Goal: Navigation & Orientation: Find specific page/section

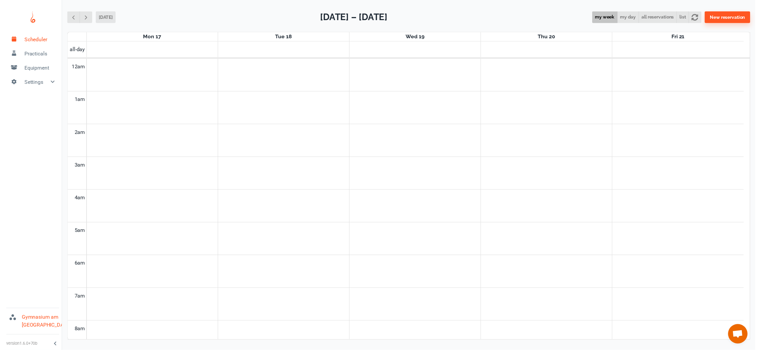
scroll to position [268, 0]
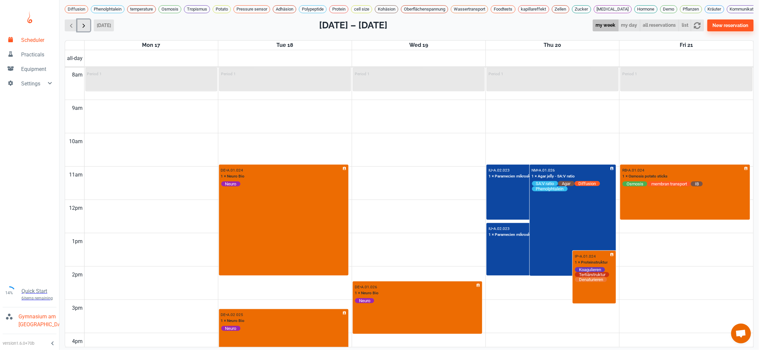
click at [84, 29] on span "button" at bounding box center [83, 25] width 7 height 7
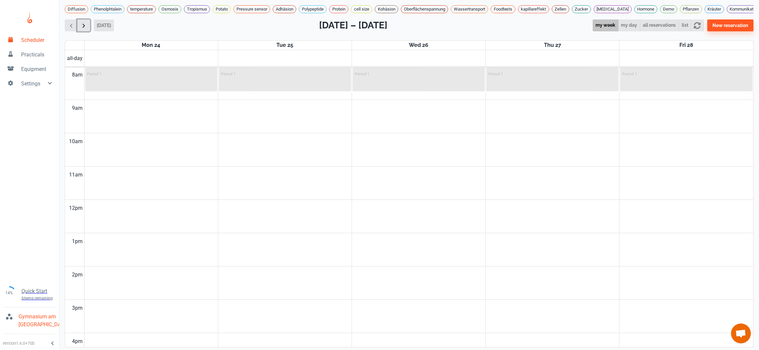
click at [84, 29] on span "button" at bounding box center [83, 25] width 7 height 7
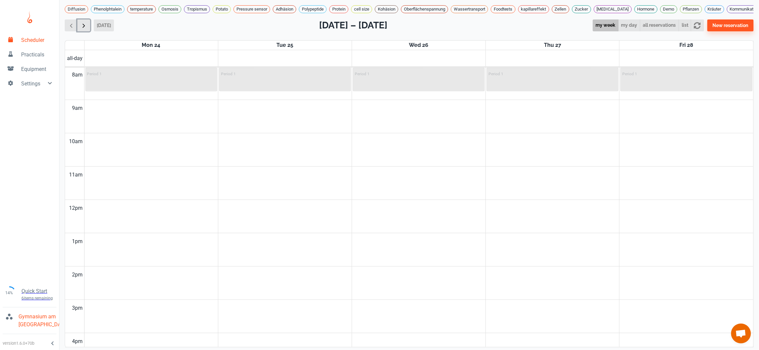
click at [84, 29] on span "button" at bounding box center [83, 25] width 7 height 7
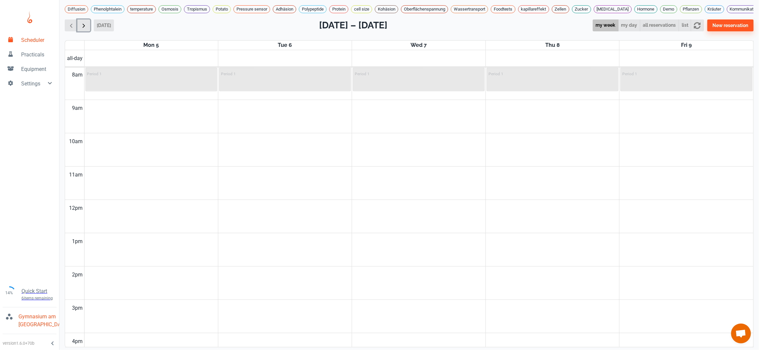
click at [84, 29] on span "button" at bounding box center [83, 25] width 7 height 7
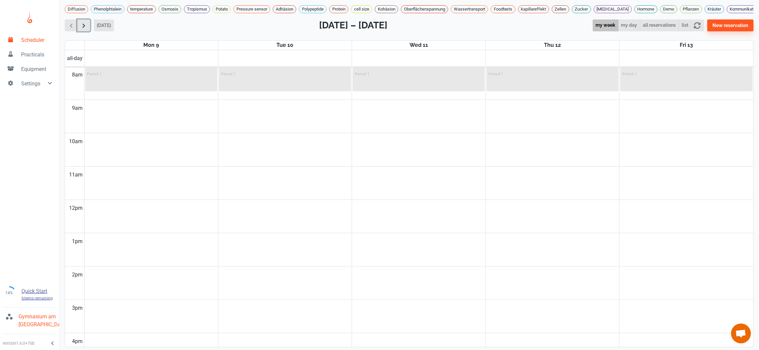
click at [84, 29] on span "button" at bounding box center [83, 25] width 7 height 7
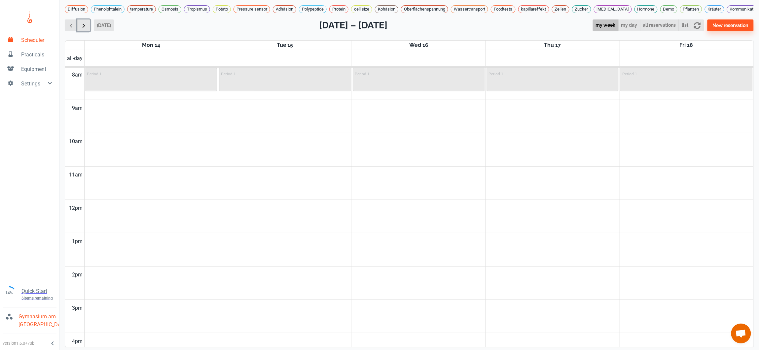
click at [84, 29] on span "button" at bounding box center [83, 25] width 7 height 7
click at [83, 29] on span "button" at bounding box center [83, 25] width 7 height 7
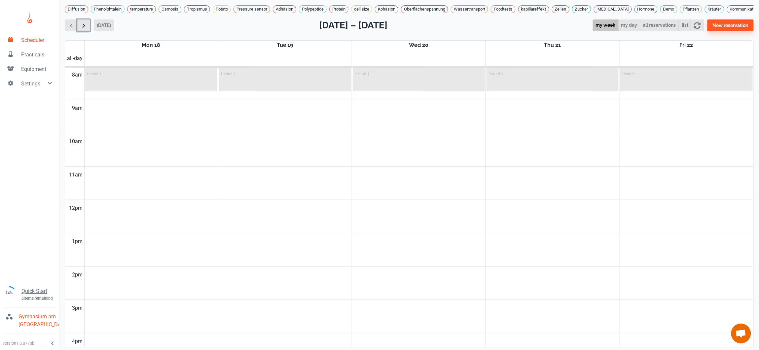
click at [83, 29] on span "button" at bounding box center [83, 25] width 7 height 7
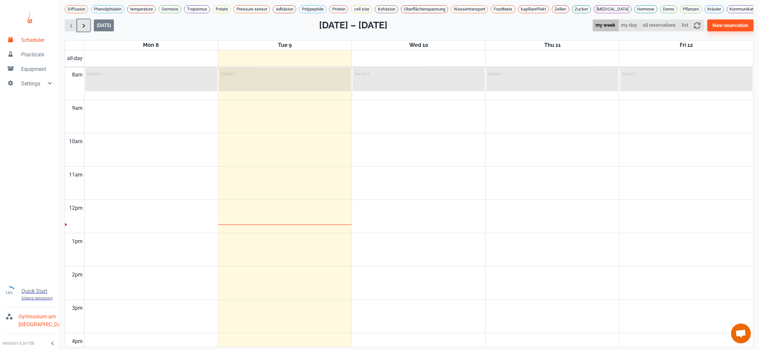
click at [83, 29] on span "button" at bounding box center [83, 25] width 7 height 7
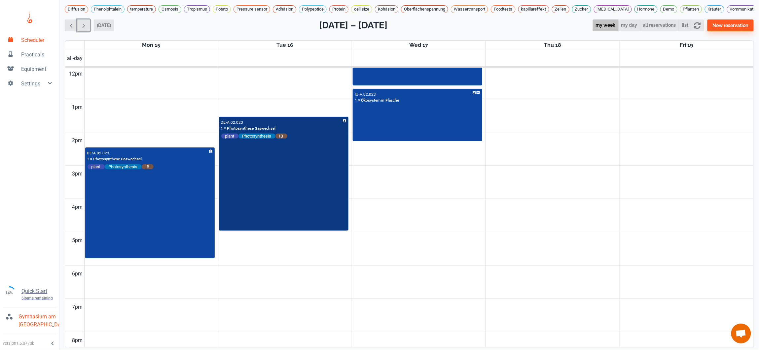
scroll to position [229, 0]
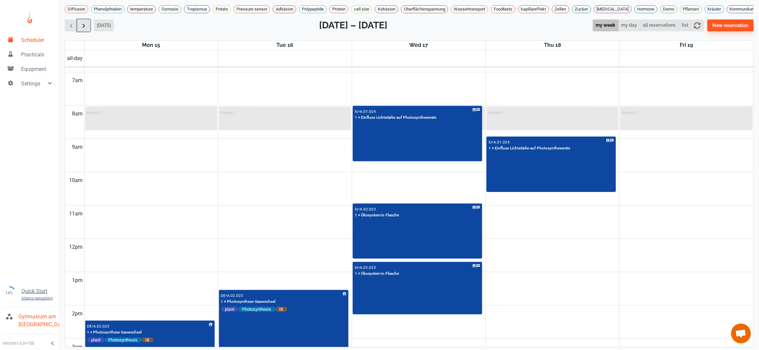
click at [85, 29] on span "button" at bounding box center [83, 25] width 7 height 7
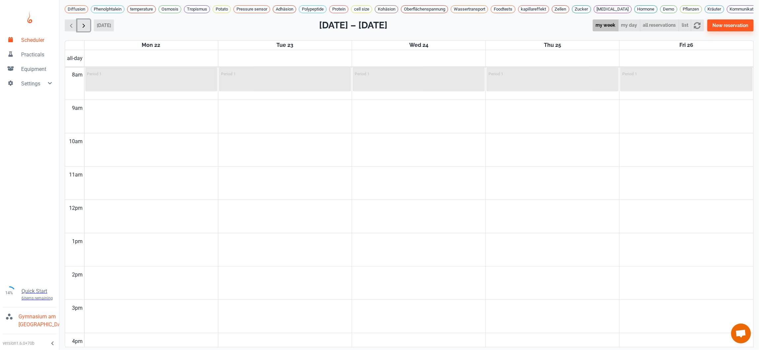
click at [85, 29] on span "button" at bounding box center [83, 25] width 7 height 7
click at [73, 29] on span "button" at bounding box center [71, 25] width 7 height 7
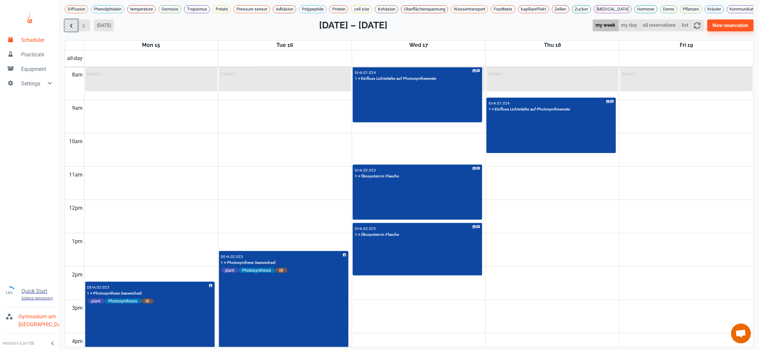
click at [73, 29] on span "button" at bounding box center [71, 25] width 7 height 7
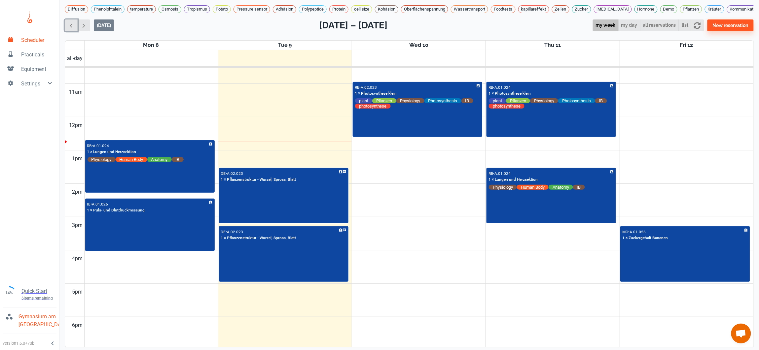
scroll to position [376, 0]
